Goal: Task Accomplishment & Management: Use online tool/utility

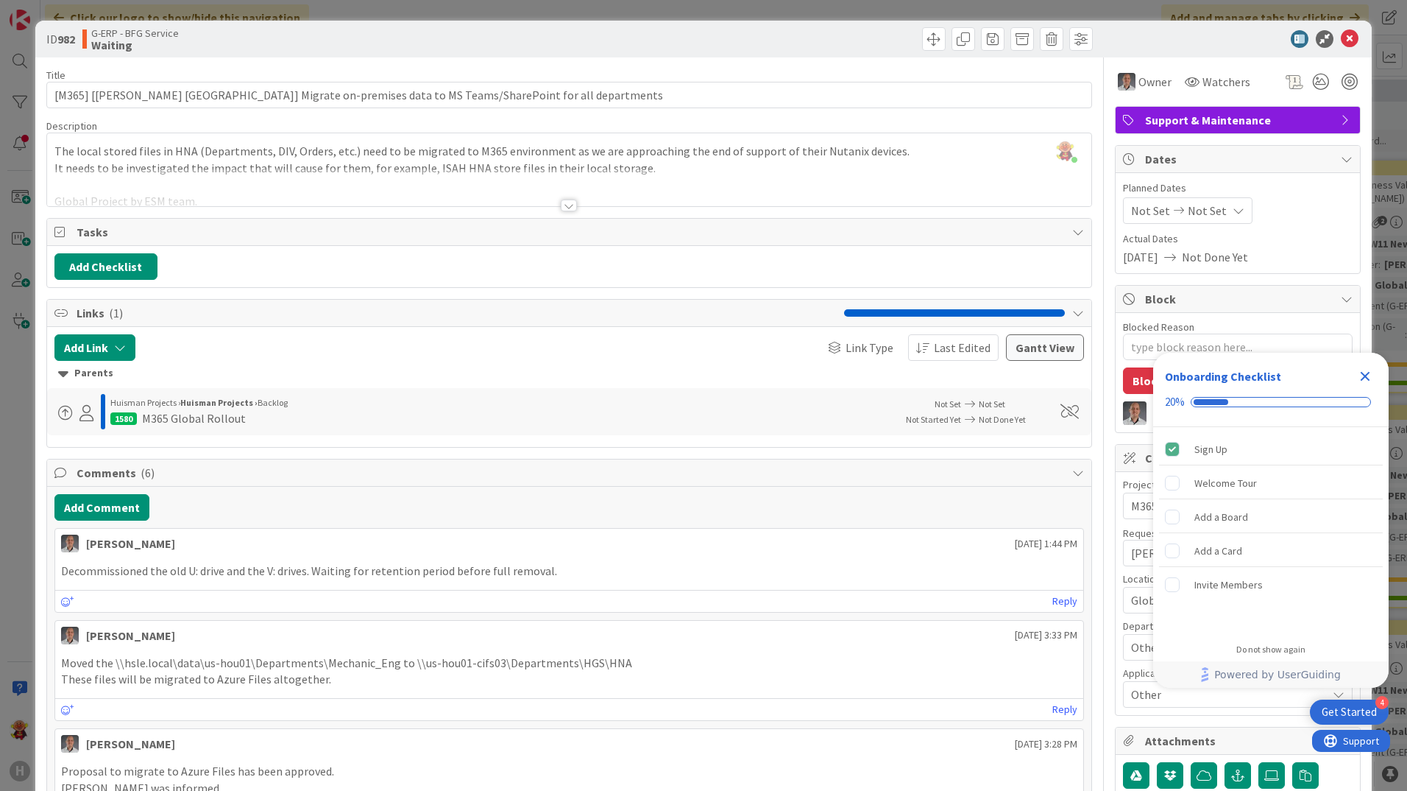
scroll to position [914, 59]
click at [1341, 35] on icon at bounding box center [1350, 39] width 18 height 18
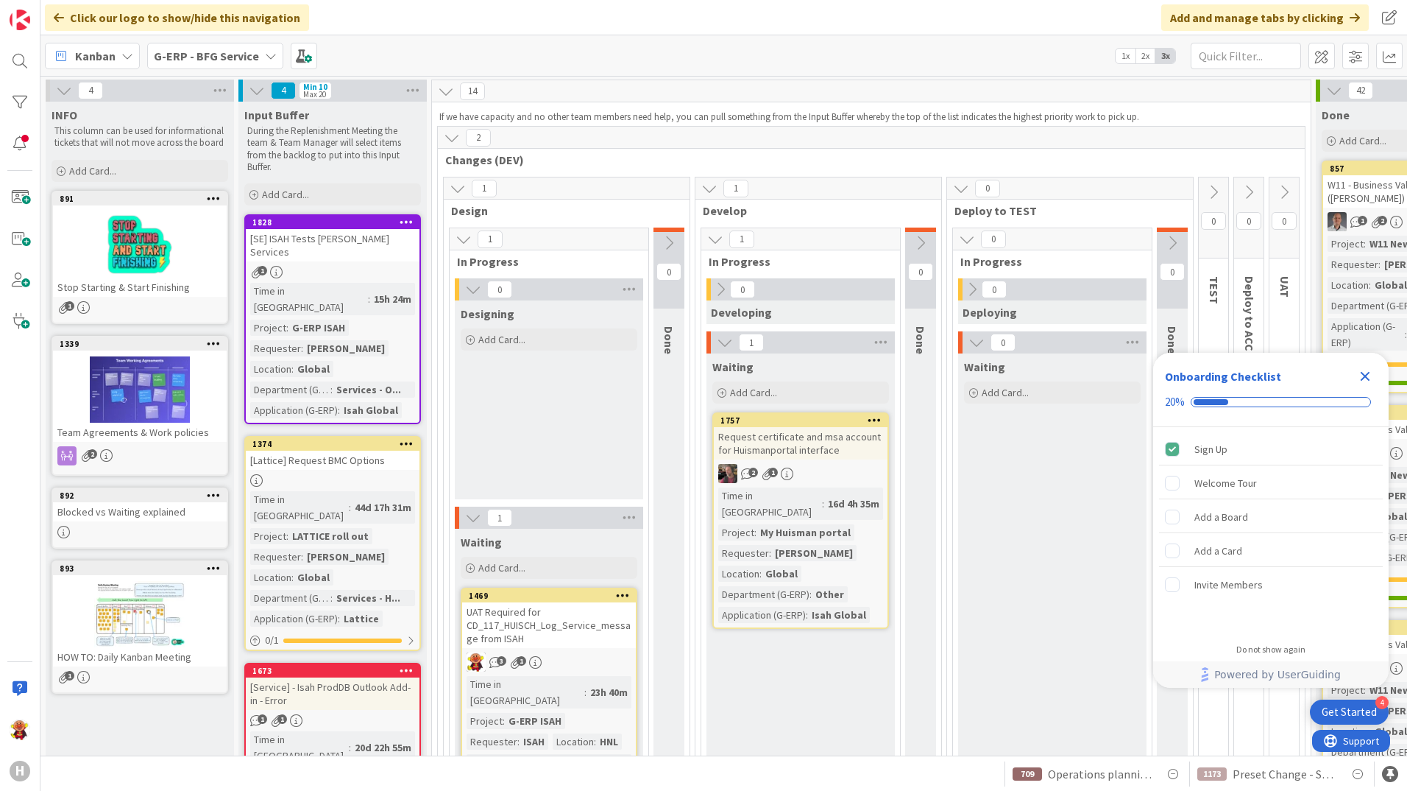
scroll to position [589, 0]
click at [211, 44] on div "G-ERP - BFG Service" at bounding box center [215, 56] width 136 height 26
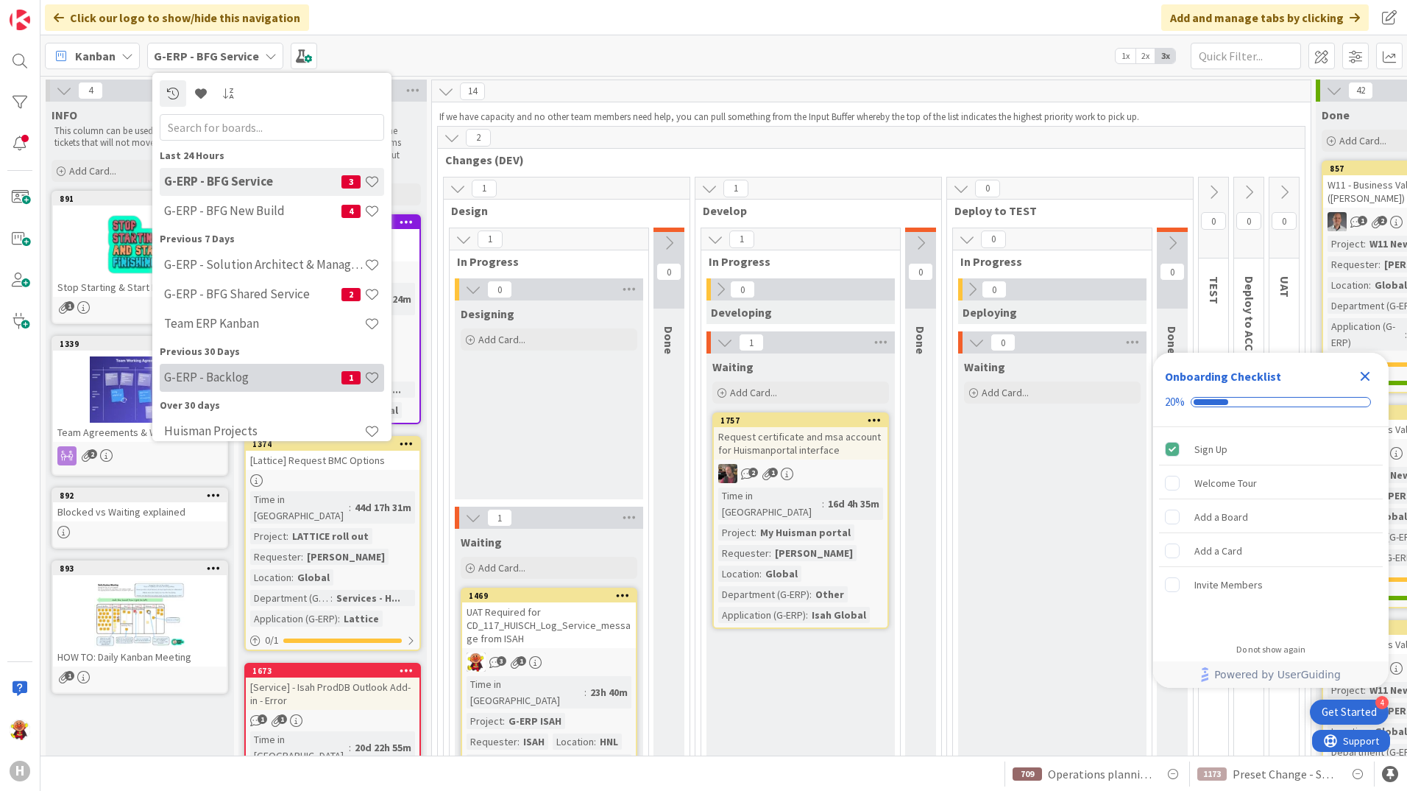
click at [228, 379] on h4 "G-ERP - Backlog" at bounding box center [252, 376] width 177 height 15
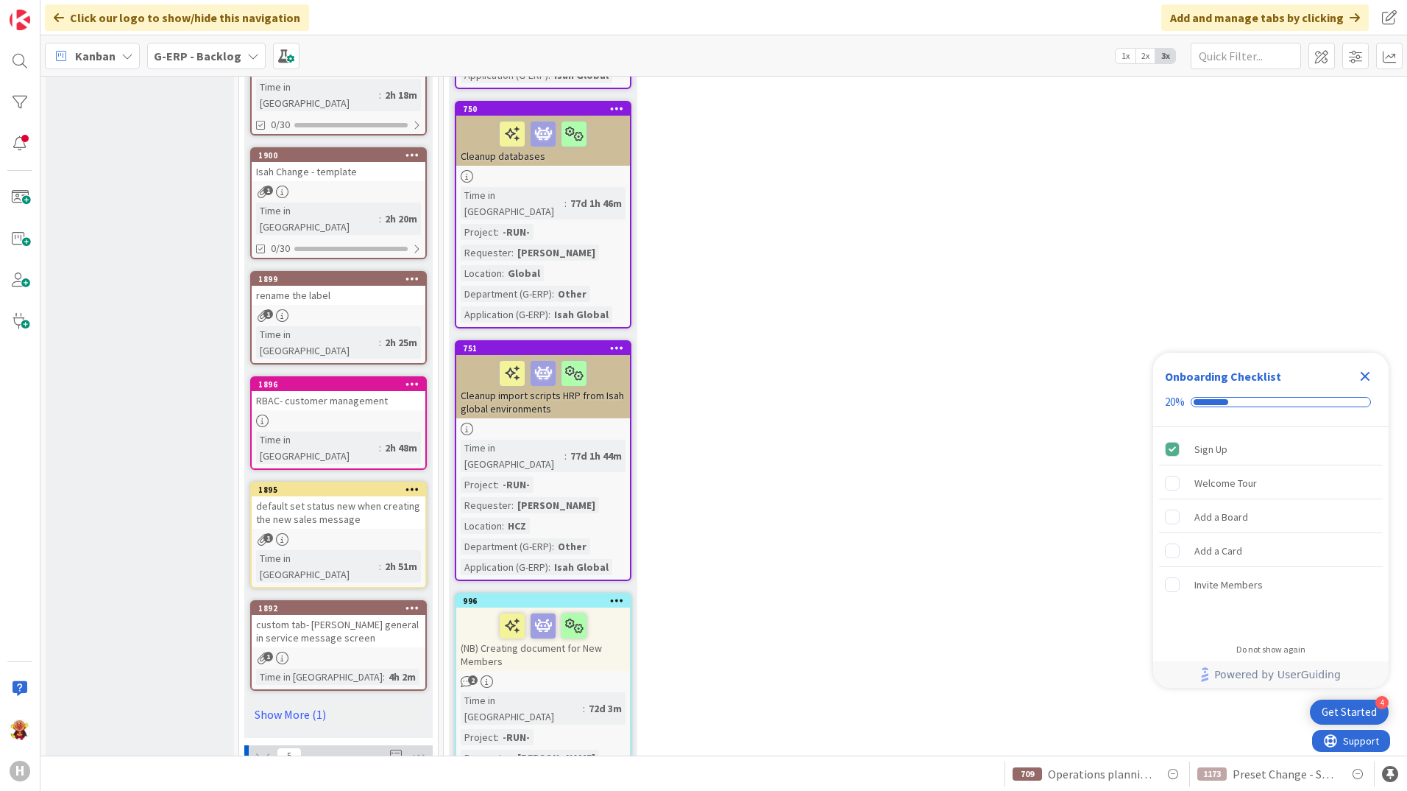
scroll to position [2503, 0]
click at [321, 701] on link "Show More (1)" at bounding box center [338, 713] width 177 height 24
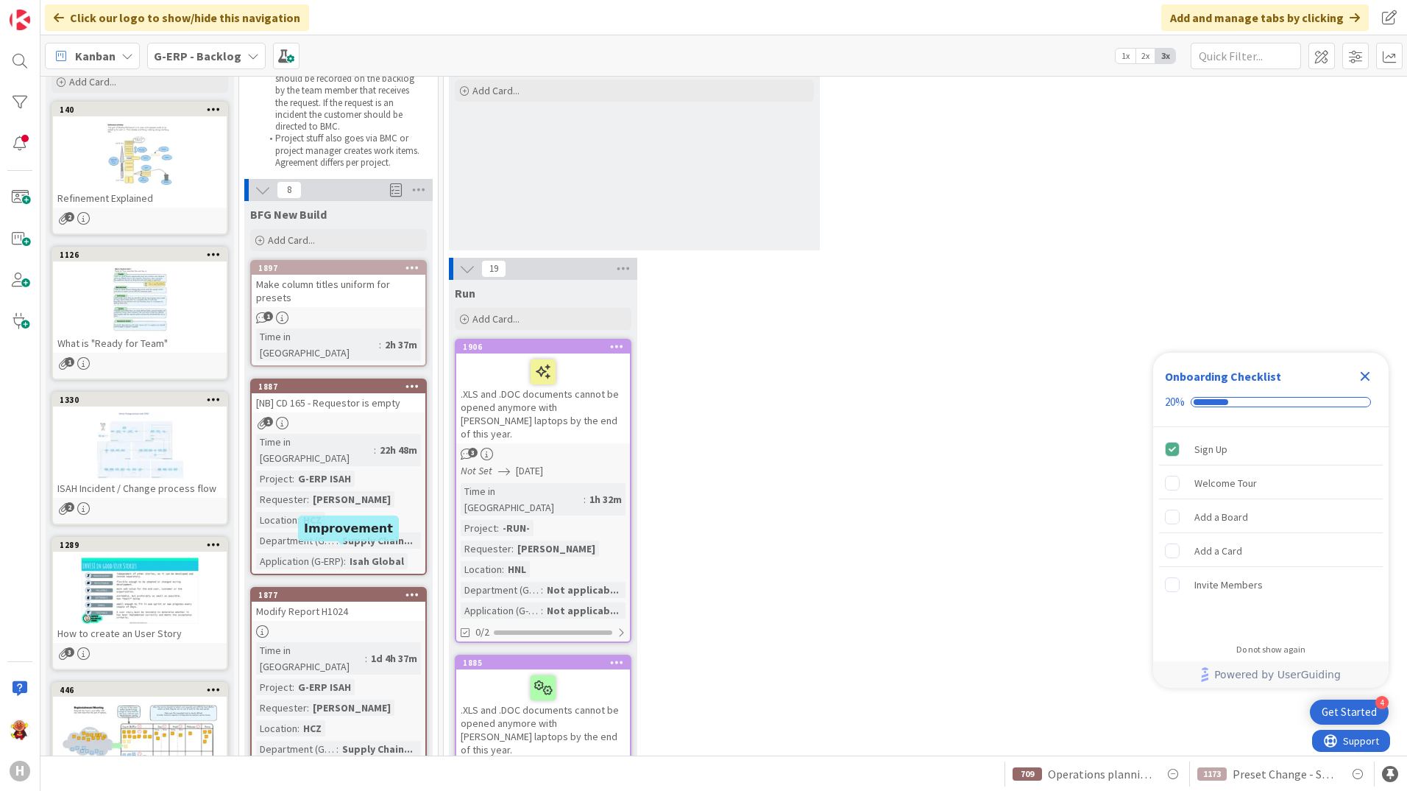
scroll to position [0, 0]
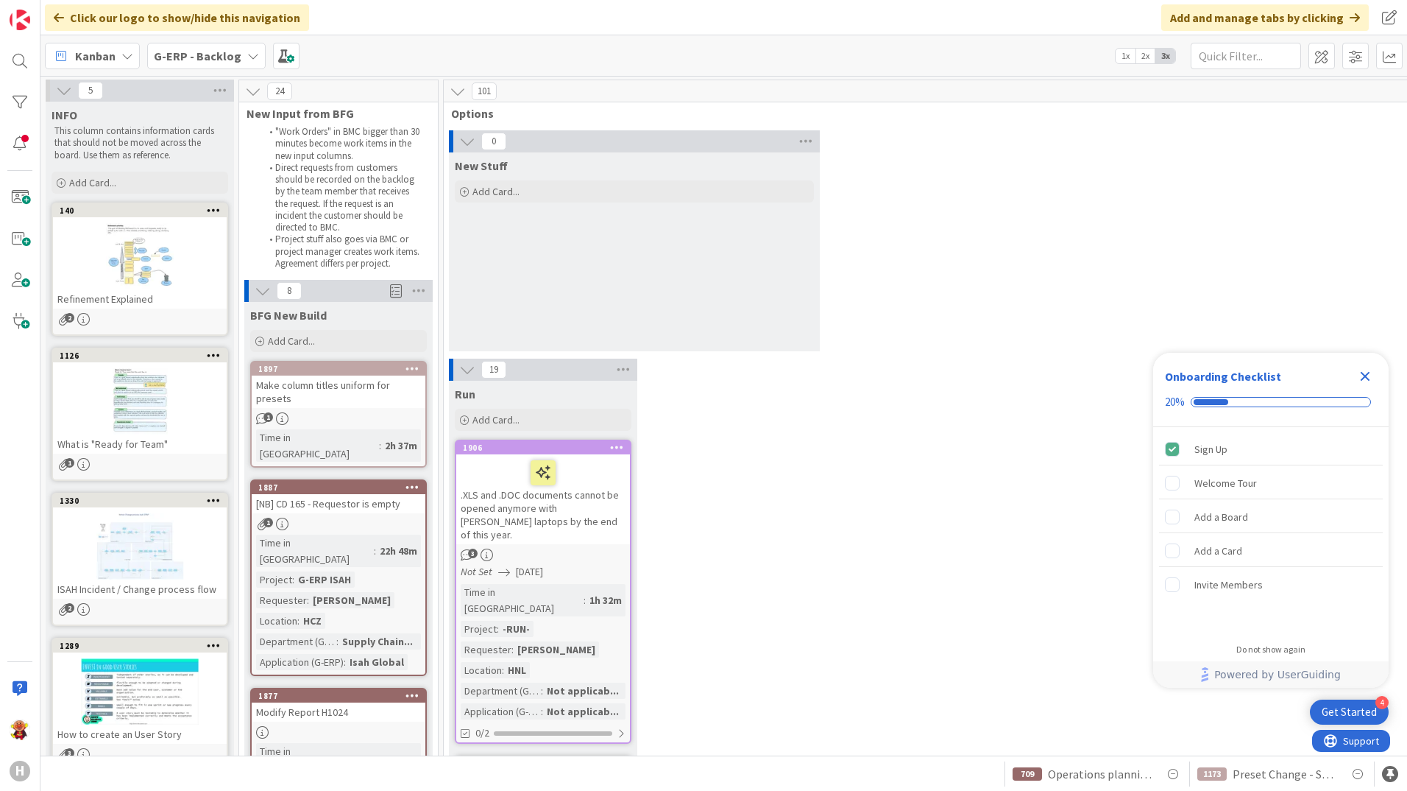
click at [173, 60] on b "G-ERP - Backlog" at bounding box center [198, 56] width 88 height 15
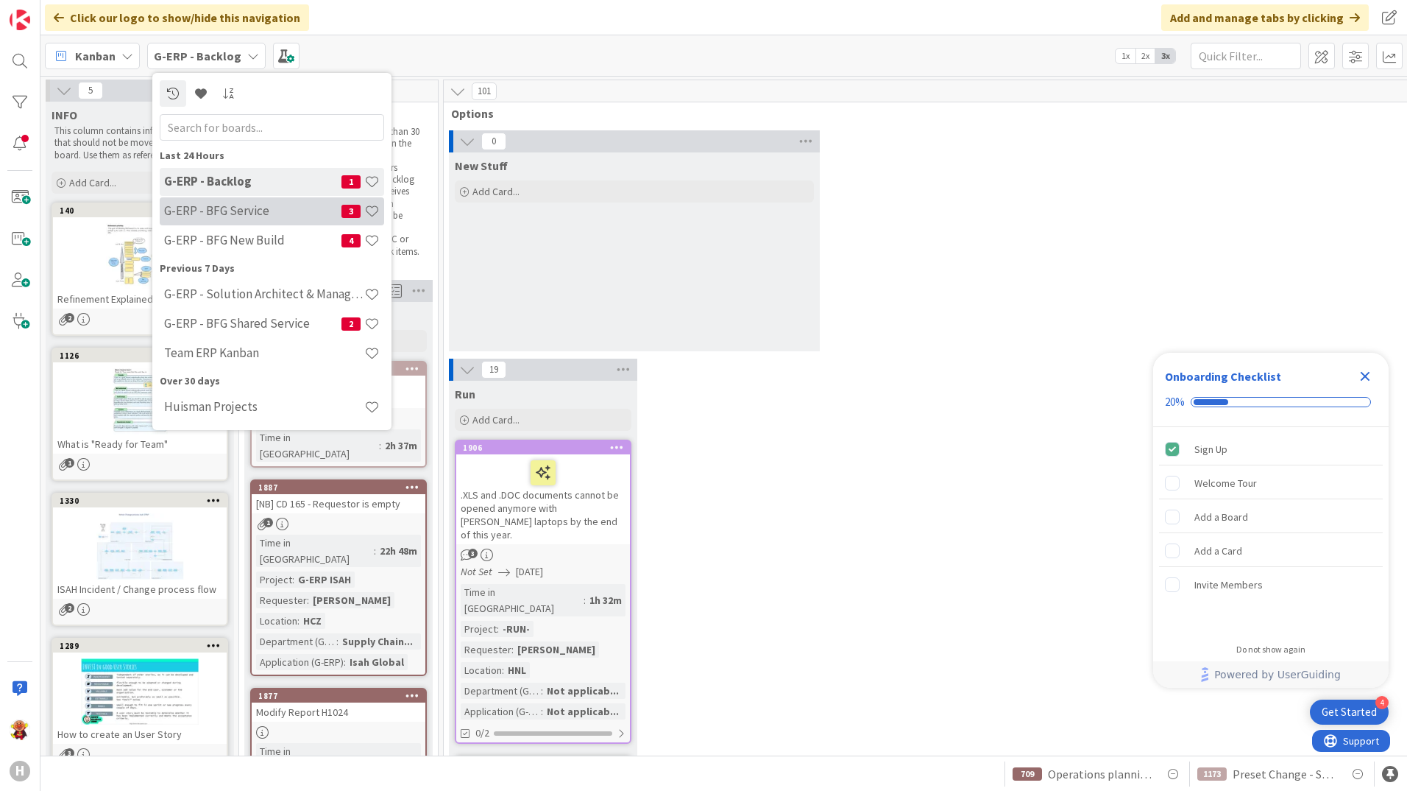
click at [264, 212] on h4 "G-ERP - BFG Service" at bounding box center [252, 210] width 177 height 15
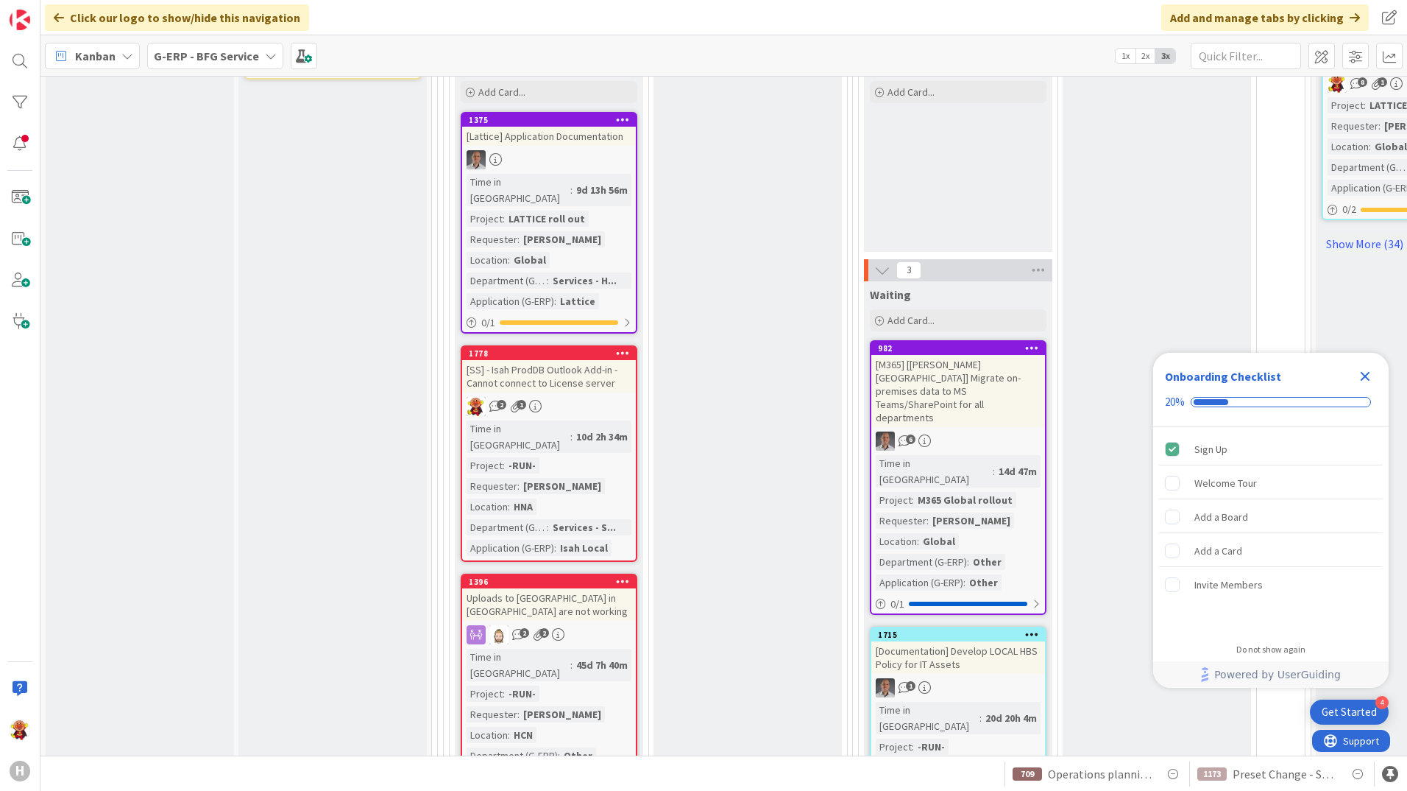
scroll to position [1251, 0]
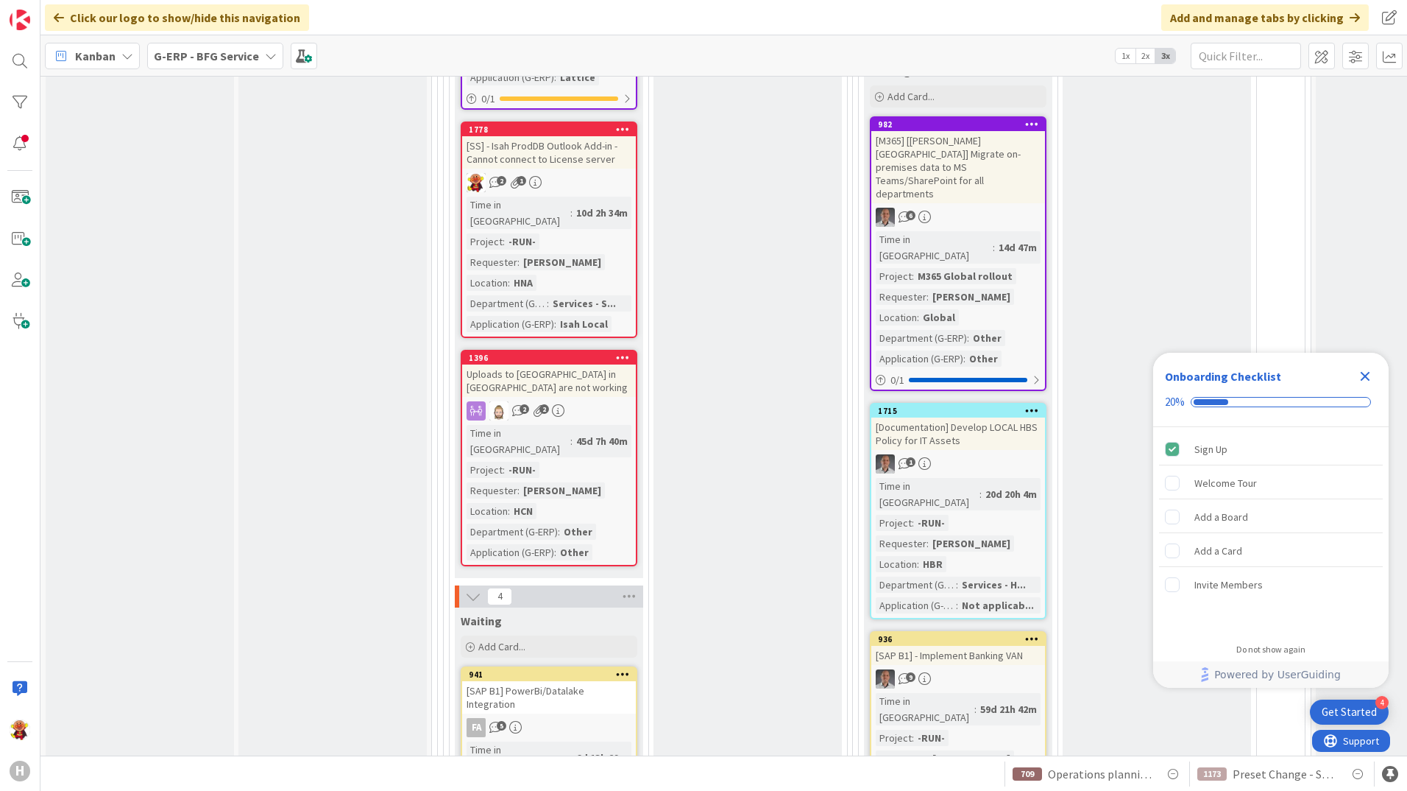
click at [597, 136] on div "[SS] - Isah ProdDB Outlook Add-in - Cannot connect to License server" at bounding box center [549, 152] width 174 height 32
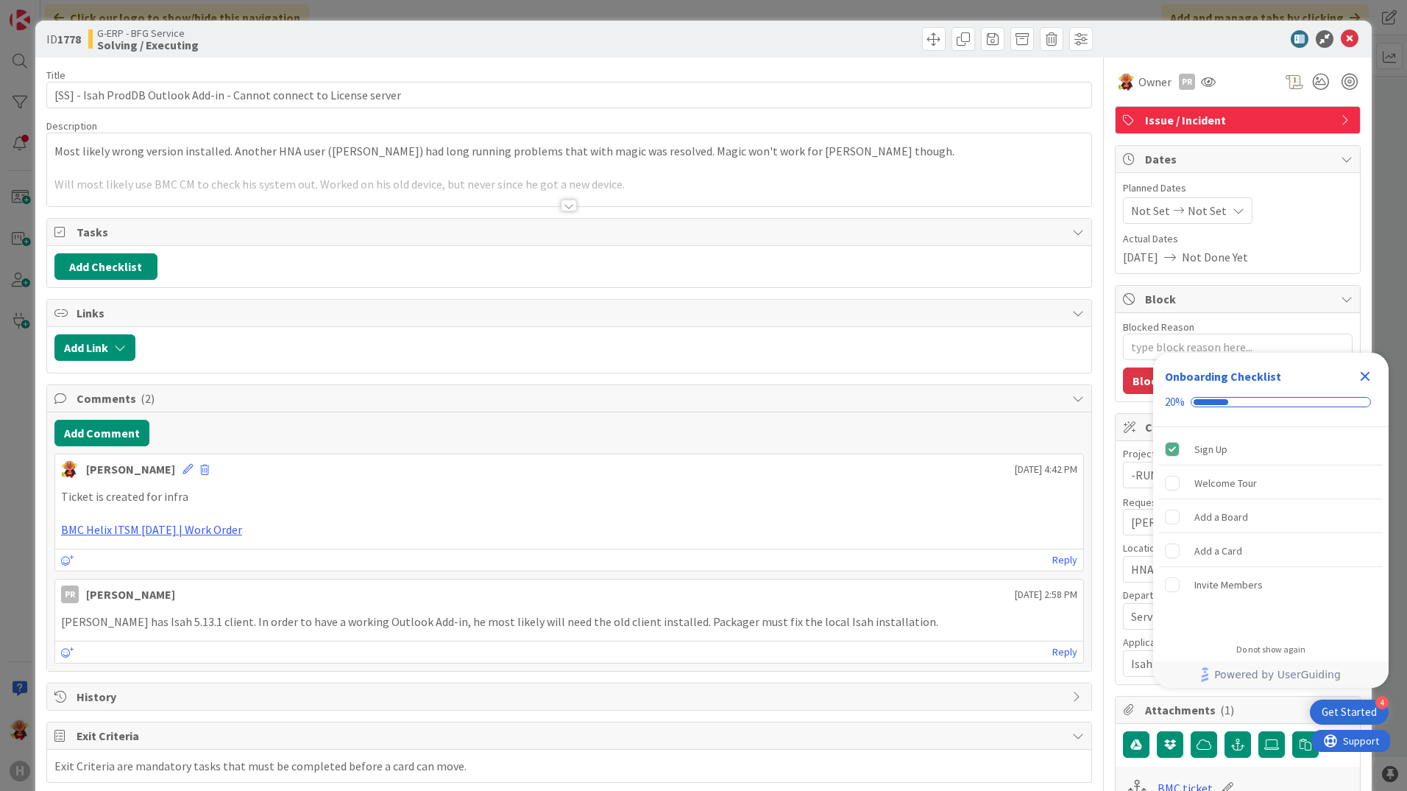
type textarea "x"
click at [572, 198] on div at bounding box center [569, 188] width 1044 height 38
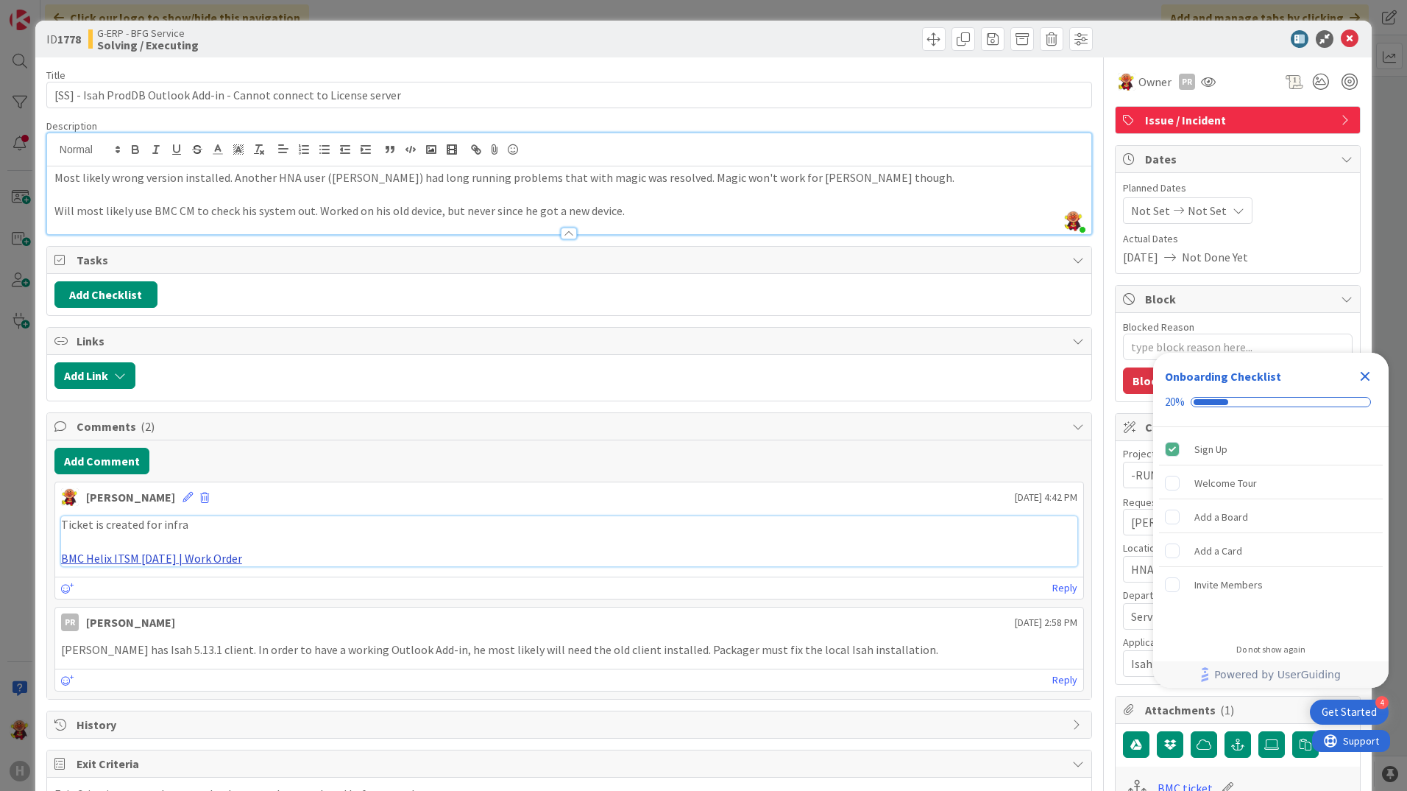
click at [189, 555] on link "BMC Helix ITSM 23.3.02 | Work Order" at bounding box center [151, 558] width 181 height 15
